Goal: Task Accomplishment & Management: Manage account settings

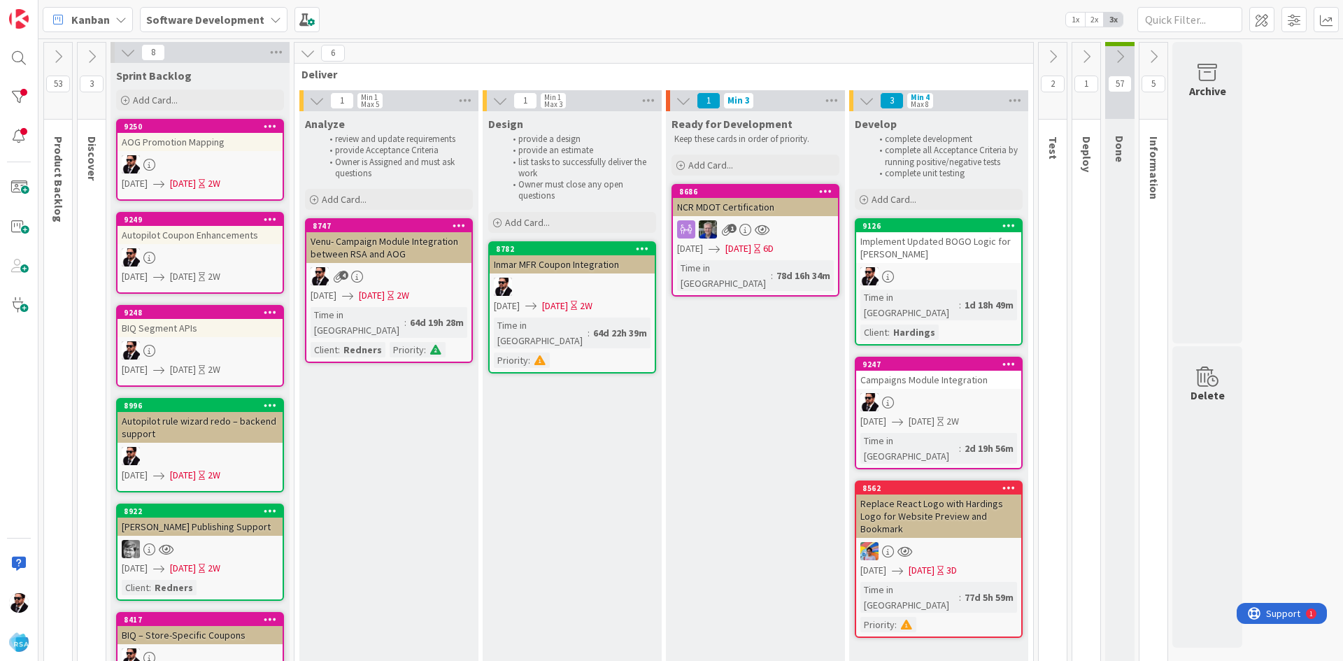
click at [1086, 66] on button at bounding box center [1087, 56] width 28 height 21
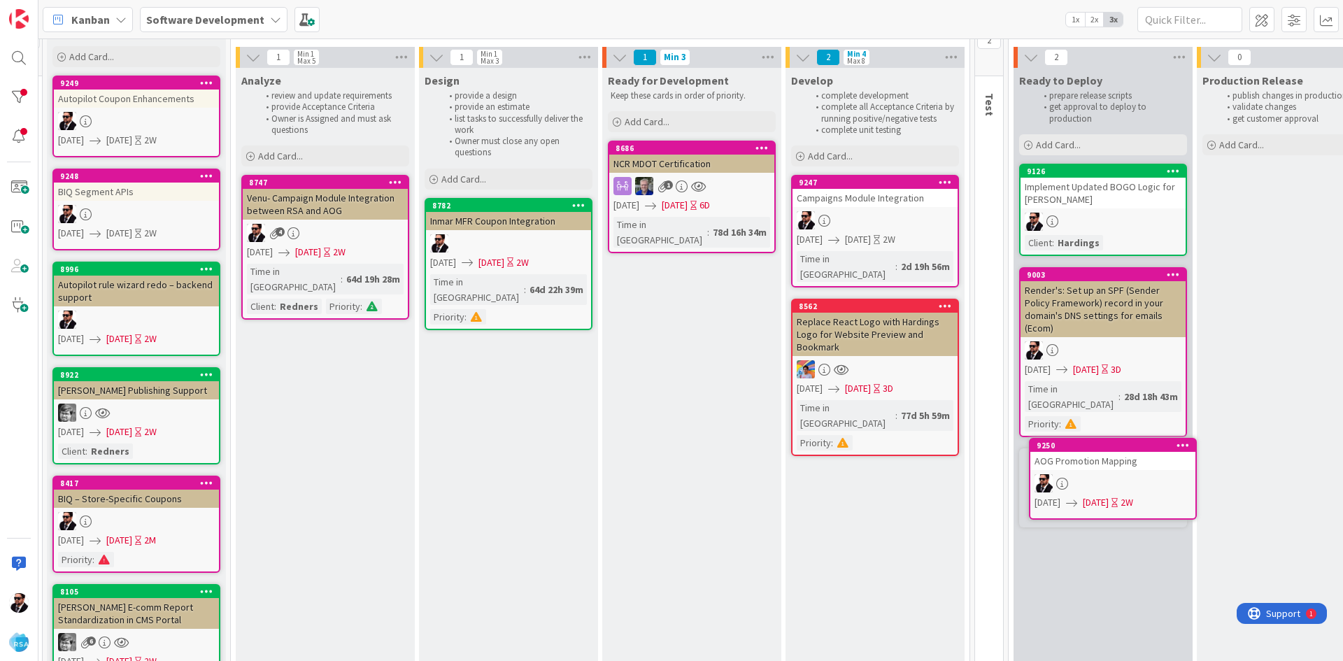
scroll to position [43, 72]
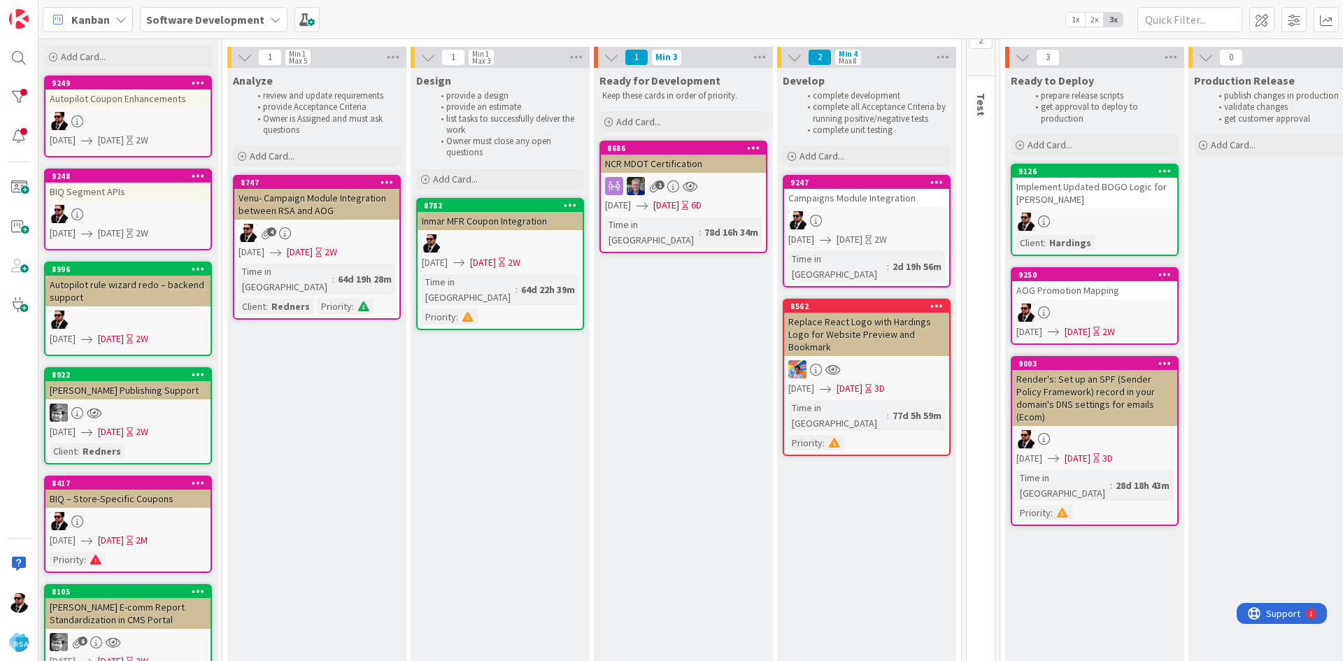
click at [112, 188] on div "BIQ Segment APIs" at bounding box center [127, 192] width 165 height 18
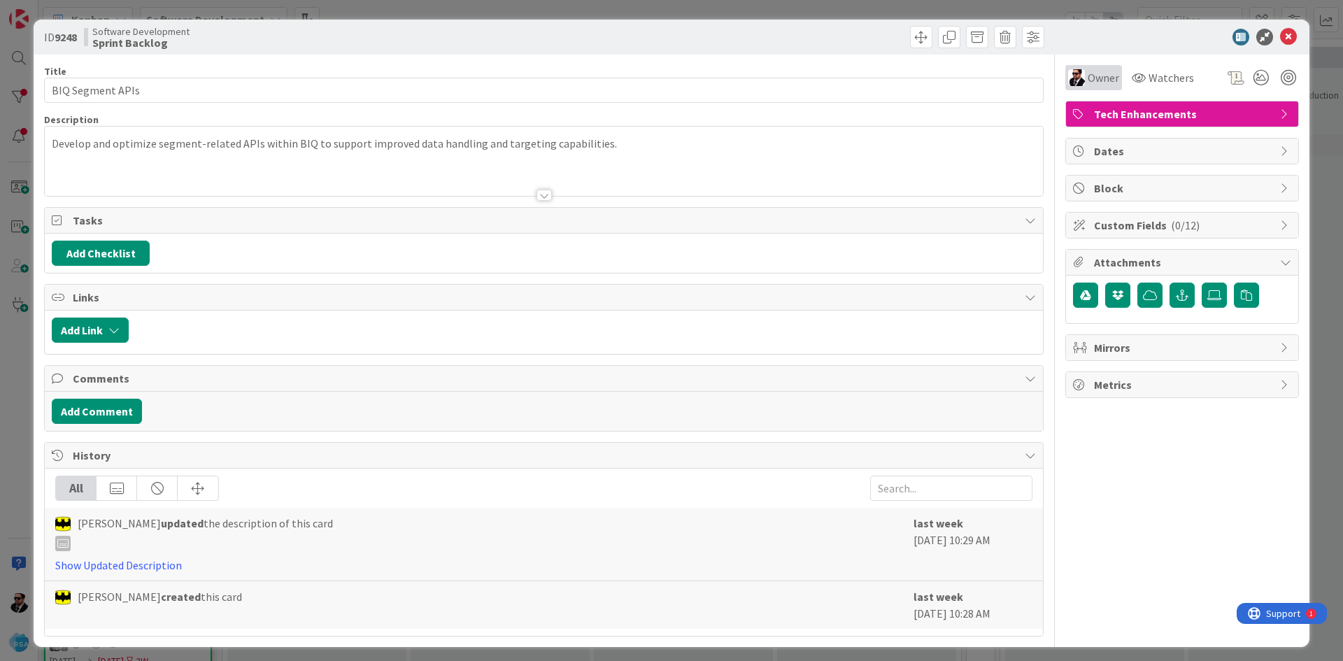
click at [1099, 78] on span "Owner" at bounding box center [1103, 77] width 31 height 17
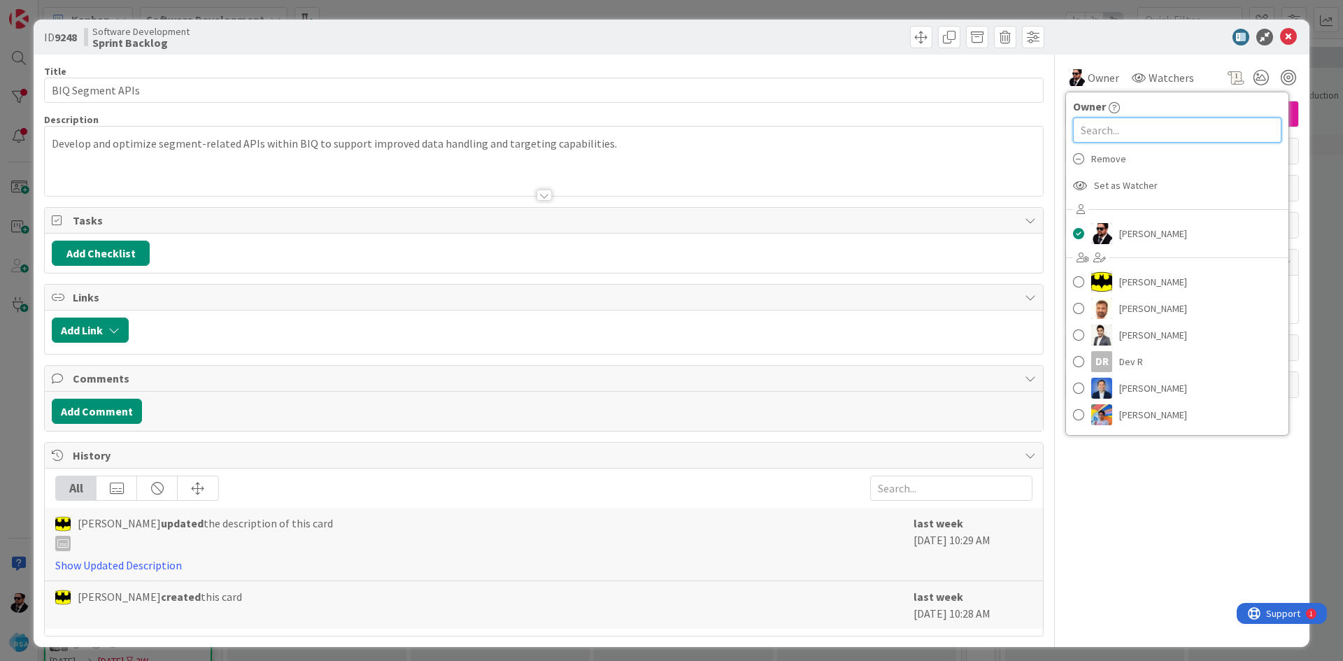
click at [1091, 128] on input "text" at bounding box center [1177, 130] width 209 height 25
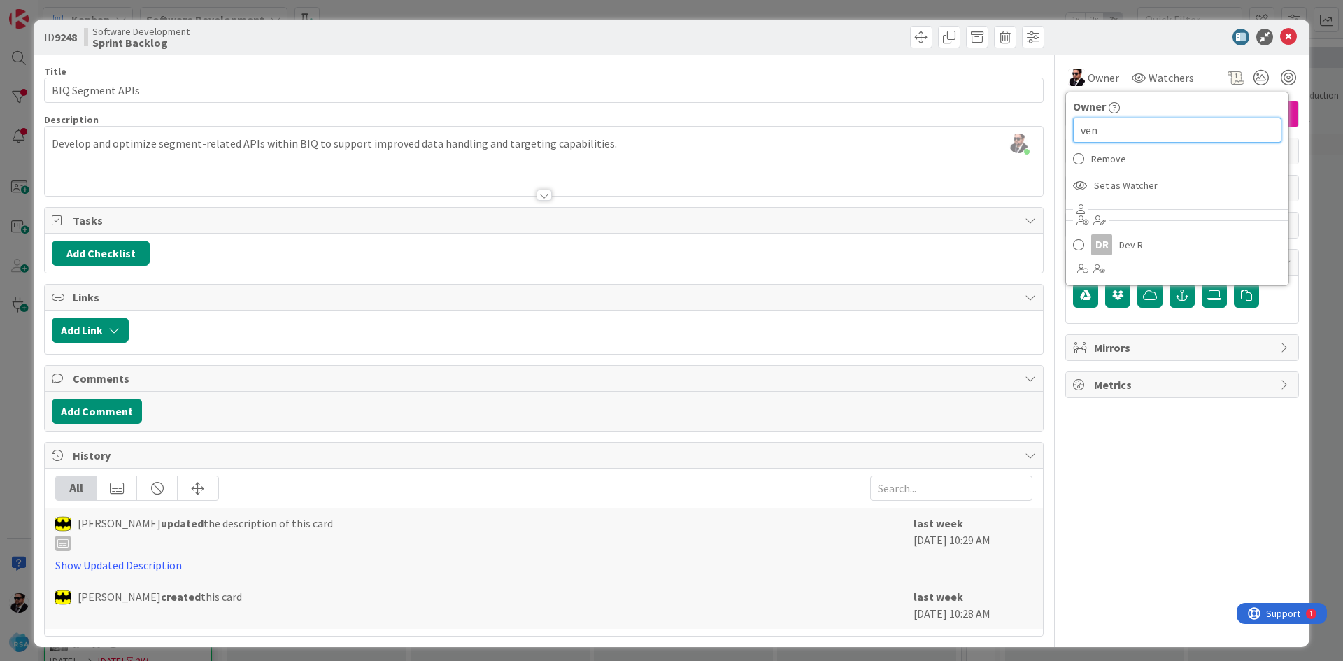
type input "venu"
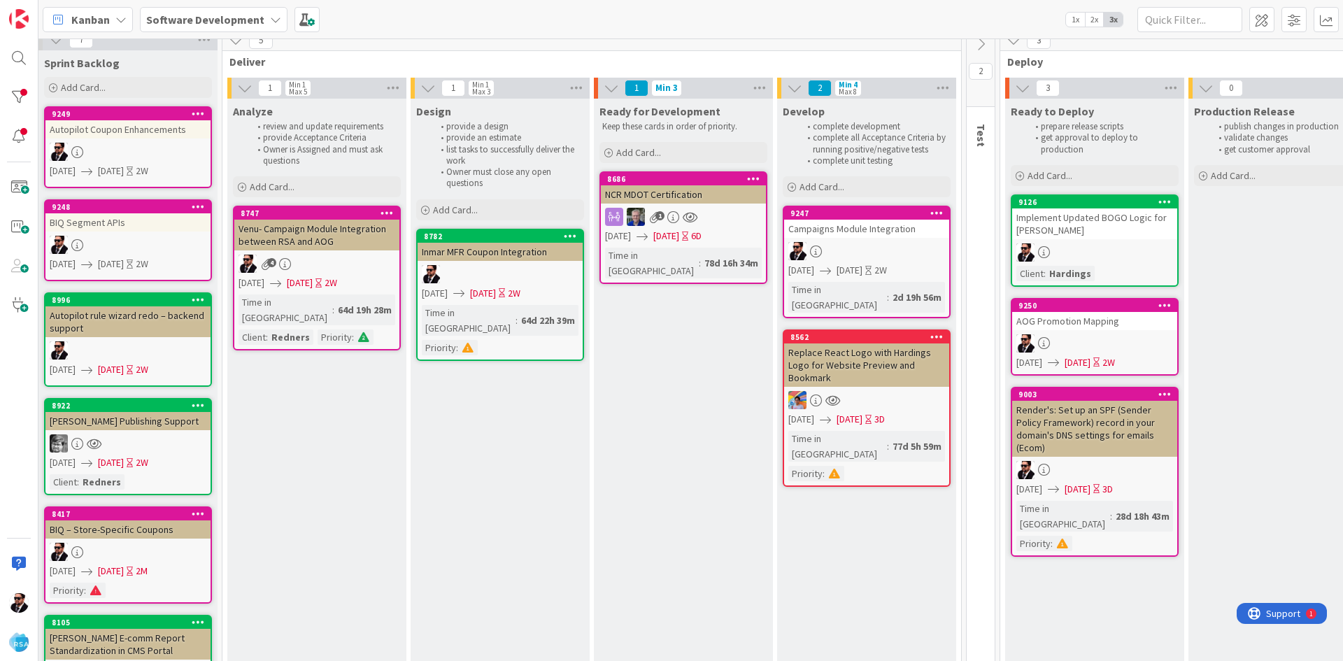
scroll to position [0, 72]
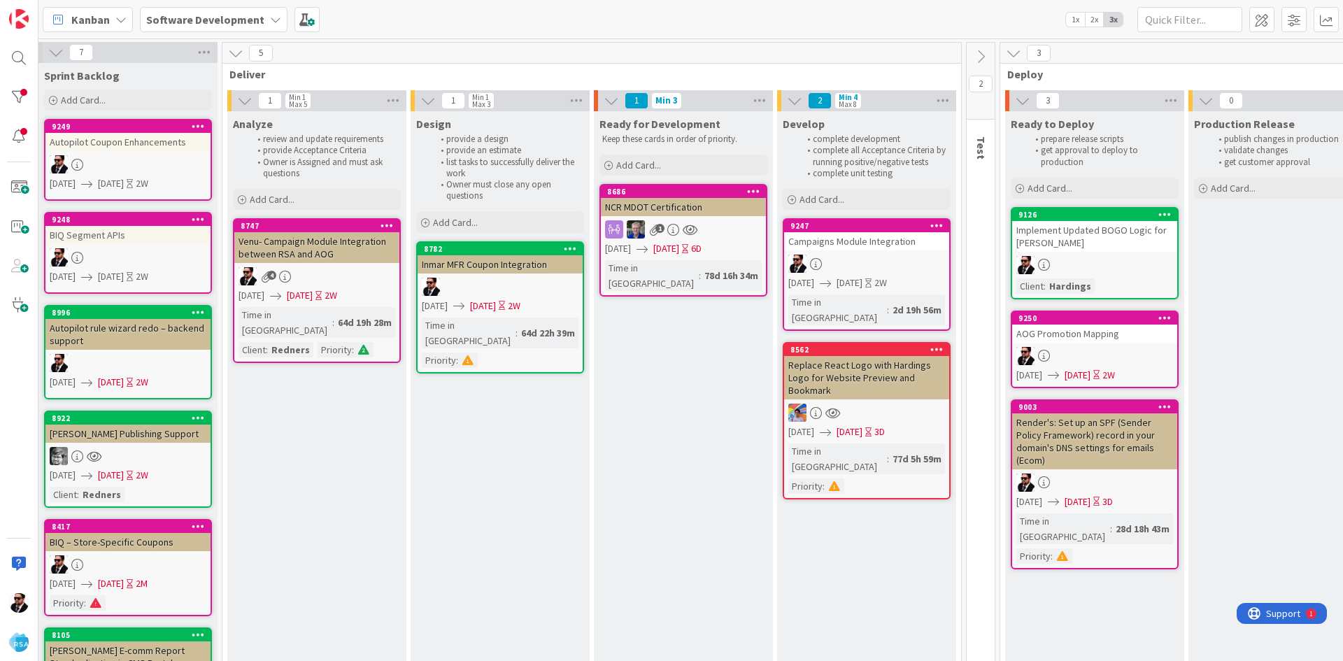
click at [1166, 211] on icon at bounding box center [1165, 214] width 13 height 10
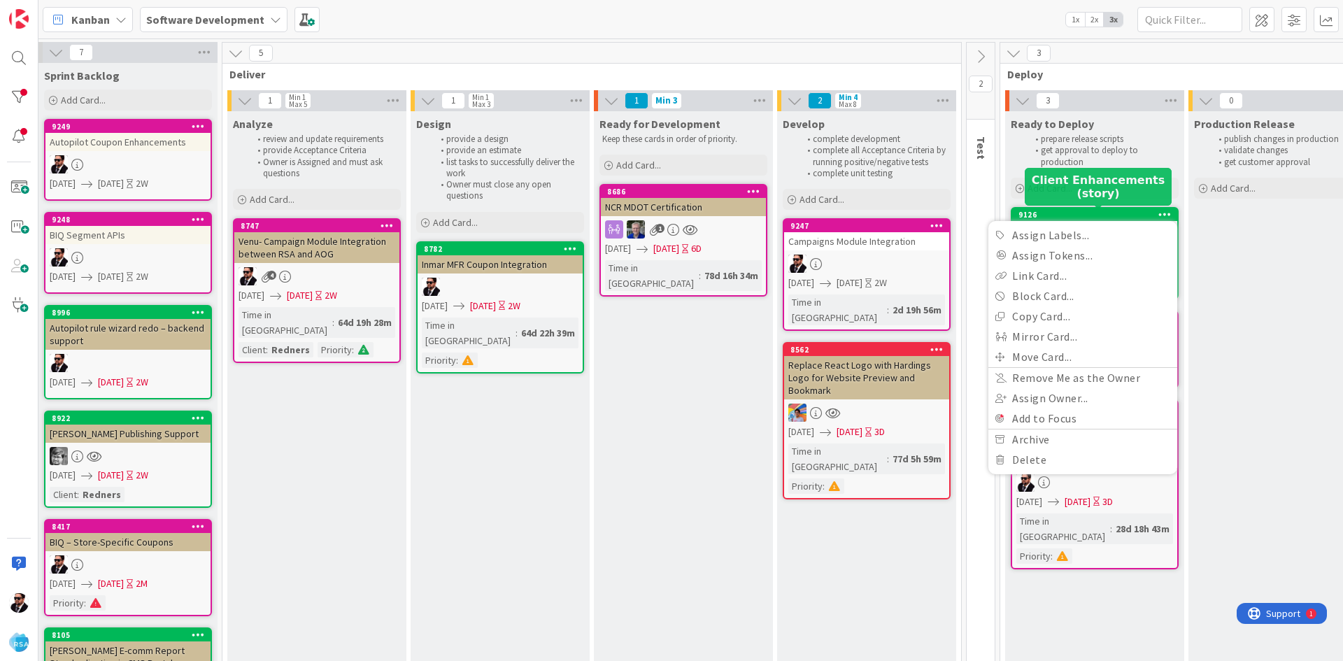
click at [1115, 216] on div "9126" at bounding box center [1098, 215] width 159 height 10
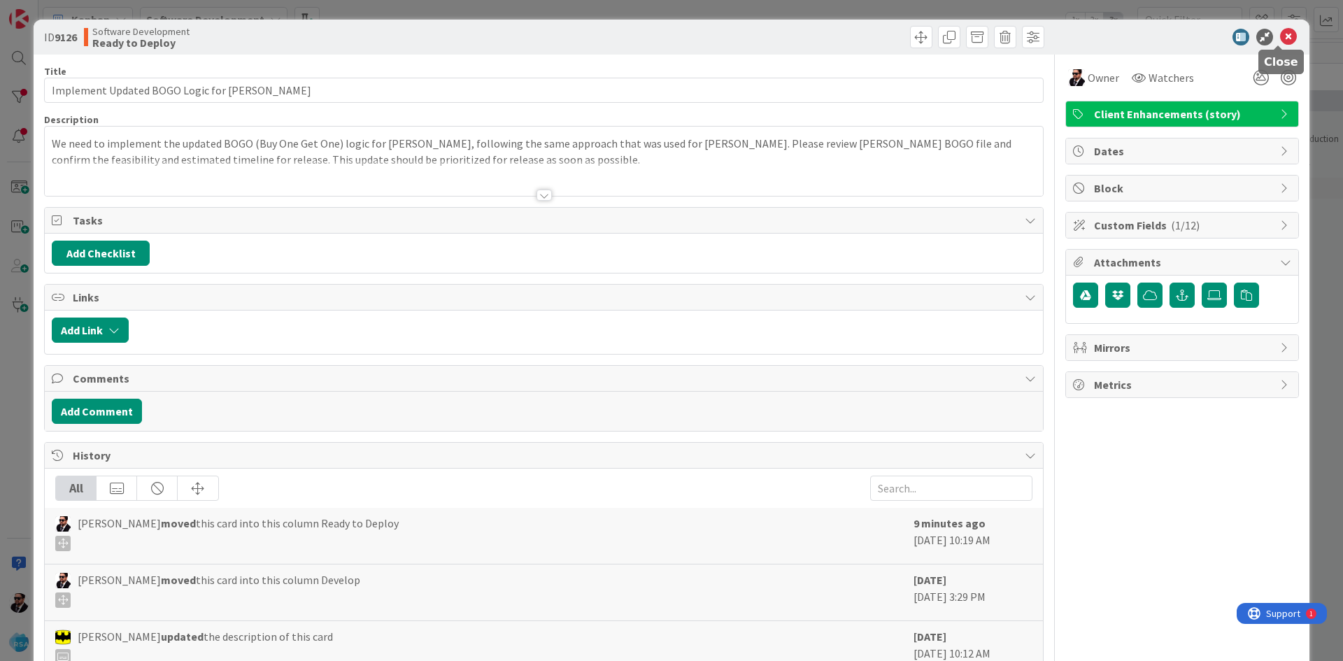
click at [1280, 43] on icon at bounding box center [1288, 37] width 17 height 17
